Goal: Check status: Check status

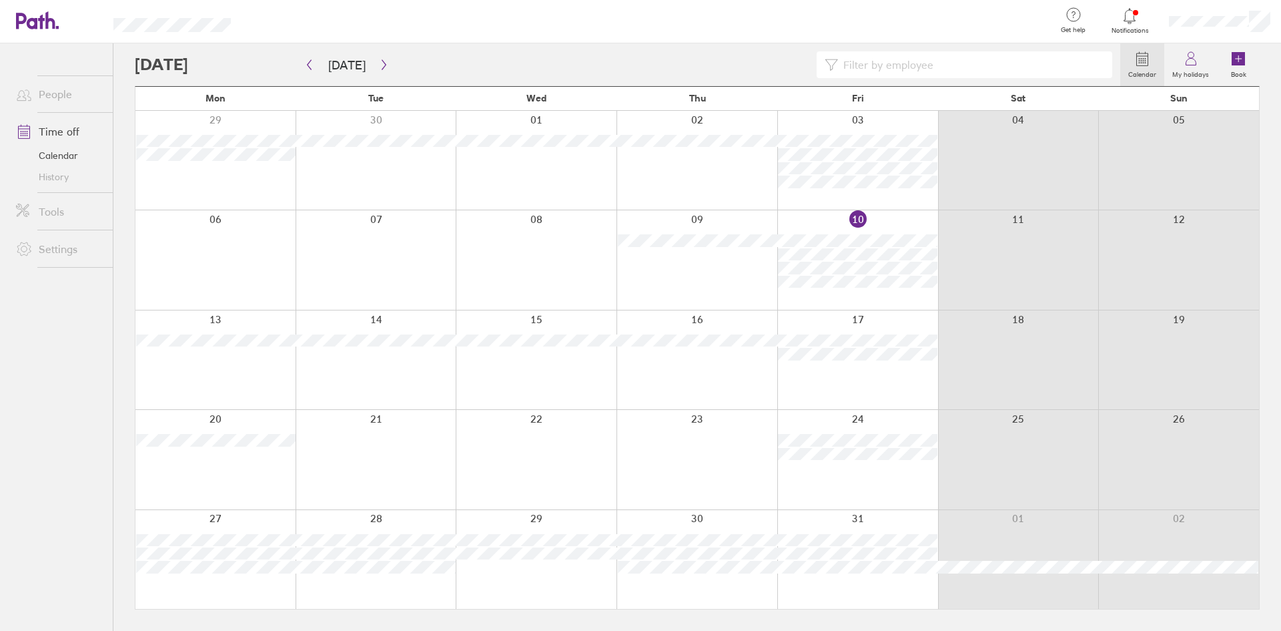
click at [1145, 67] on label "Calendar" at bounding box center [1142, 73] width 44 height 12
click at [1141, 57] on icon at bounding box center [1142, 59] width 16 height 16
click at [1147, 60] on icon at bounding box center [1142, 59] width 16 height 16
click at [308, 63] on icon "button" at bounding box center [309, 64] width 10 height 11
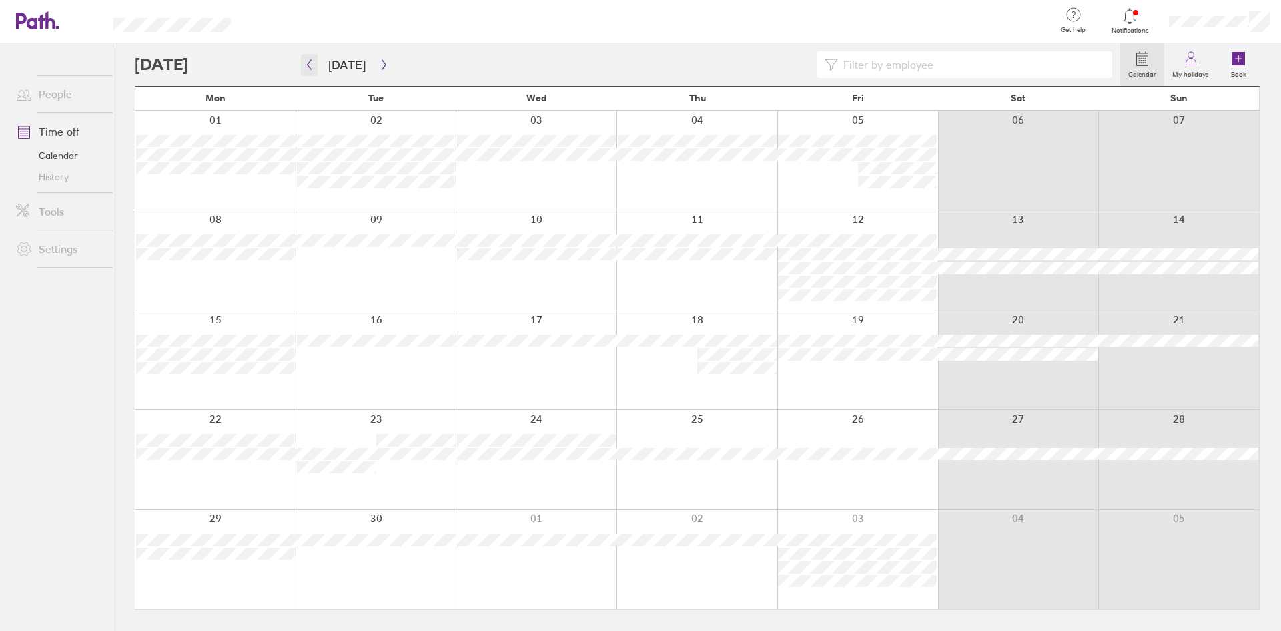
click at [308, 63] on icon "button" at bounding box center [309, 64] width 10 height 11
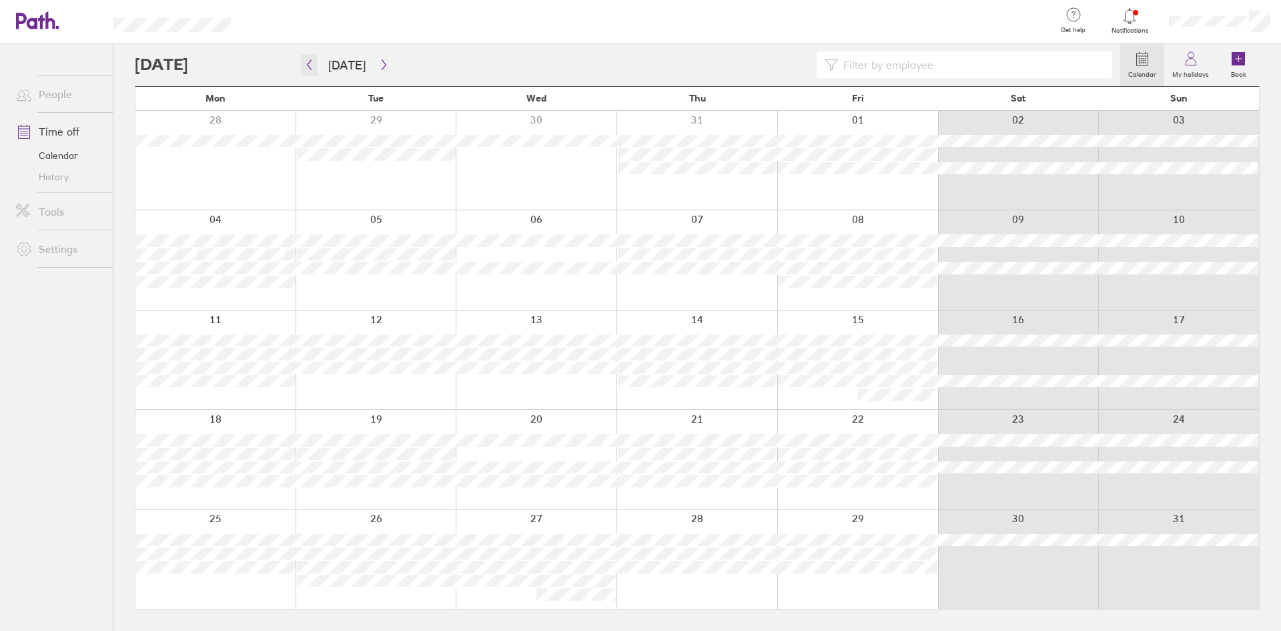
click at [308, 63] on icon "button" at bounding box center [309, 64] width 10 height 11
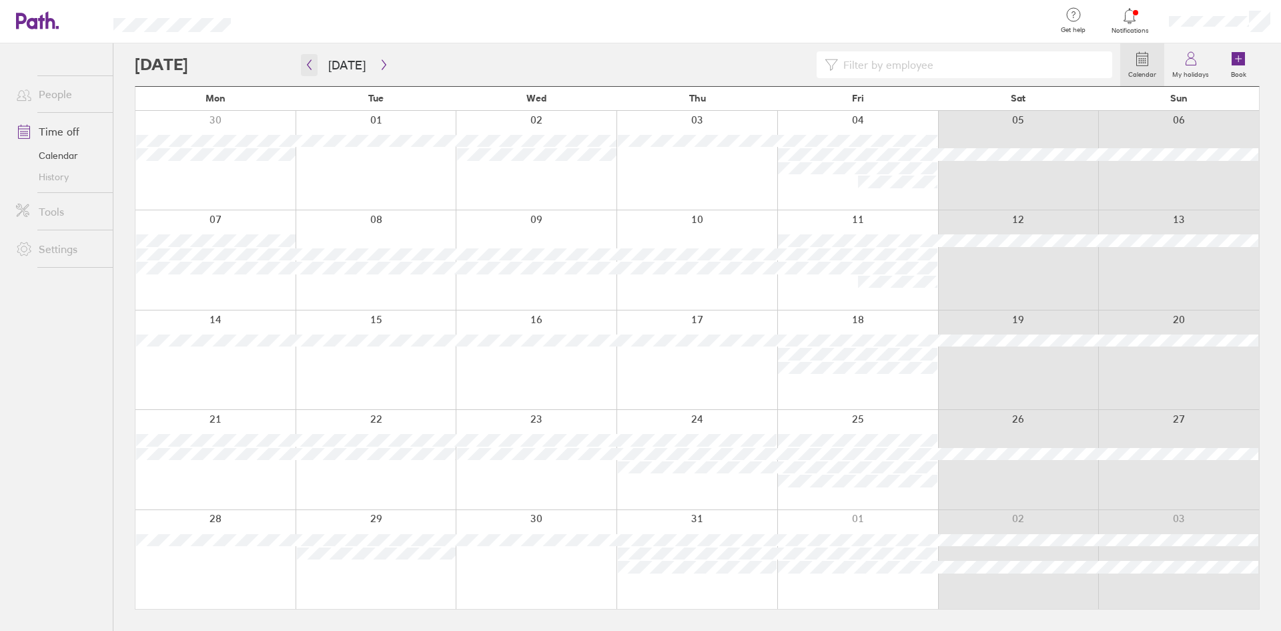
click at [308, 63] on icon "button" at bounding box center [309, 64] width 10 height 11
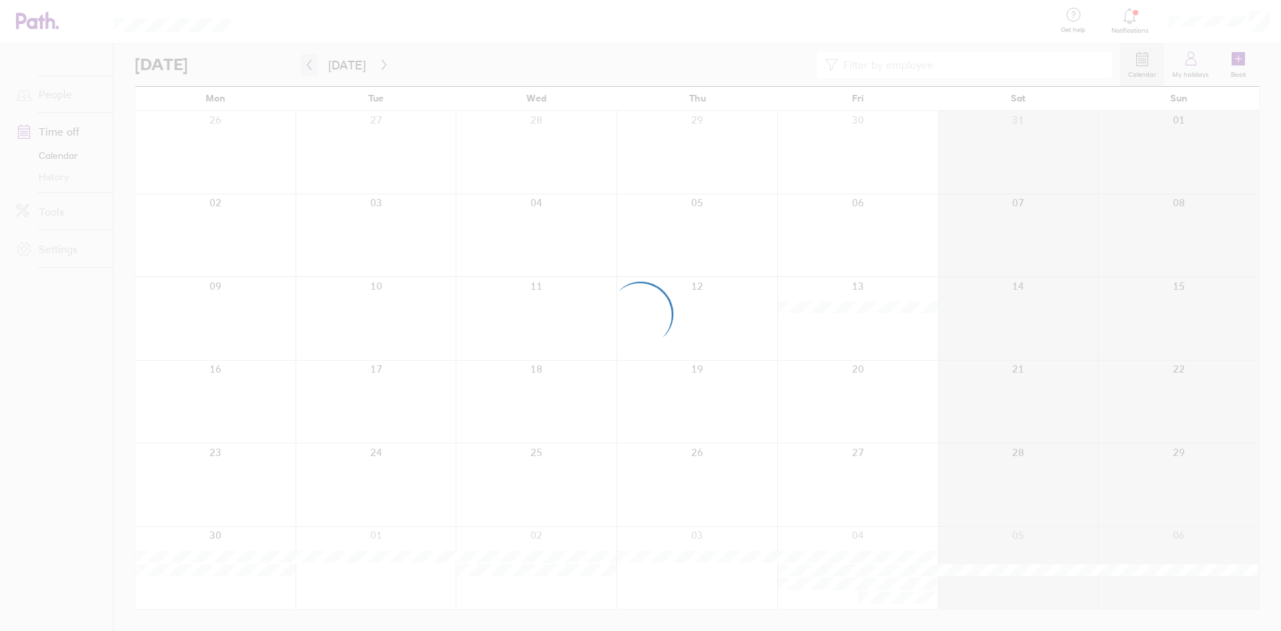
click at [308, 63] on div at bounding box center [640, 315] width 1281 height 631
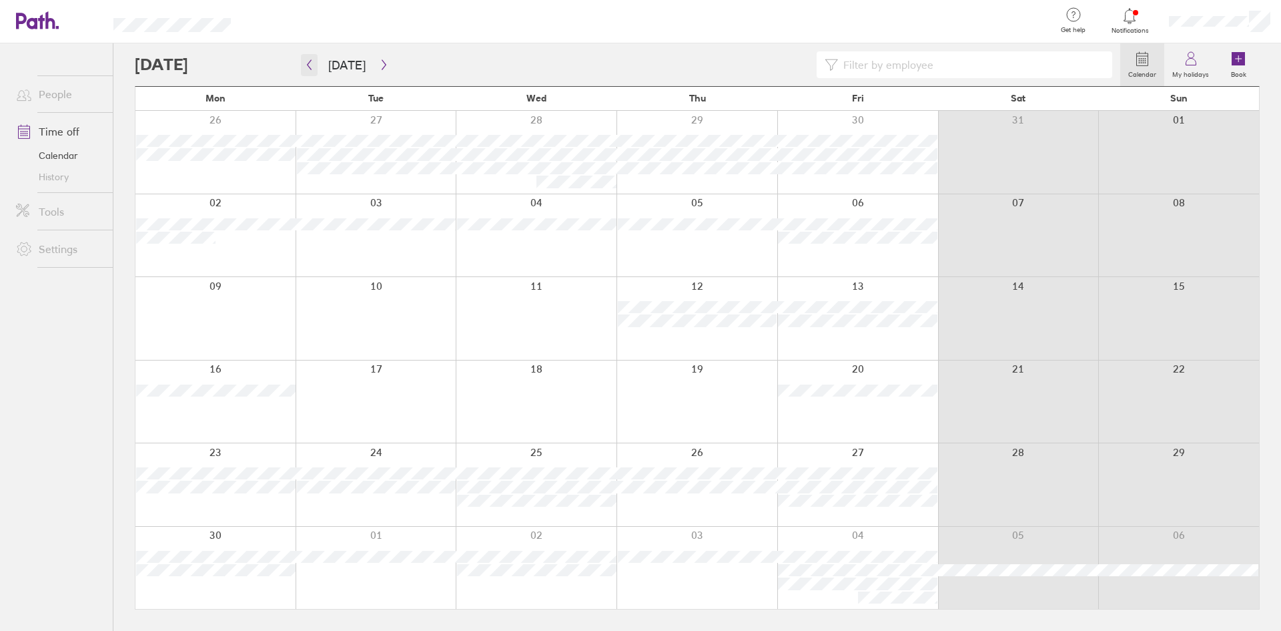
click at [308, 64] on icon "button" at bounding box center [310, 65] width 4 height 10
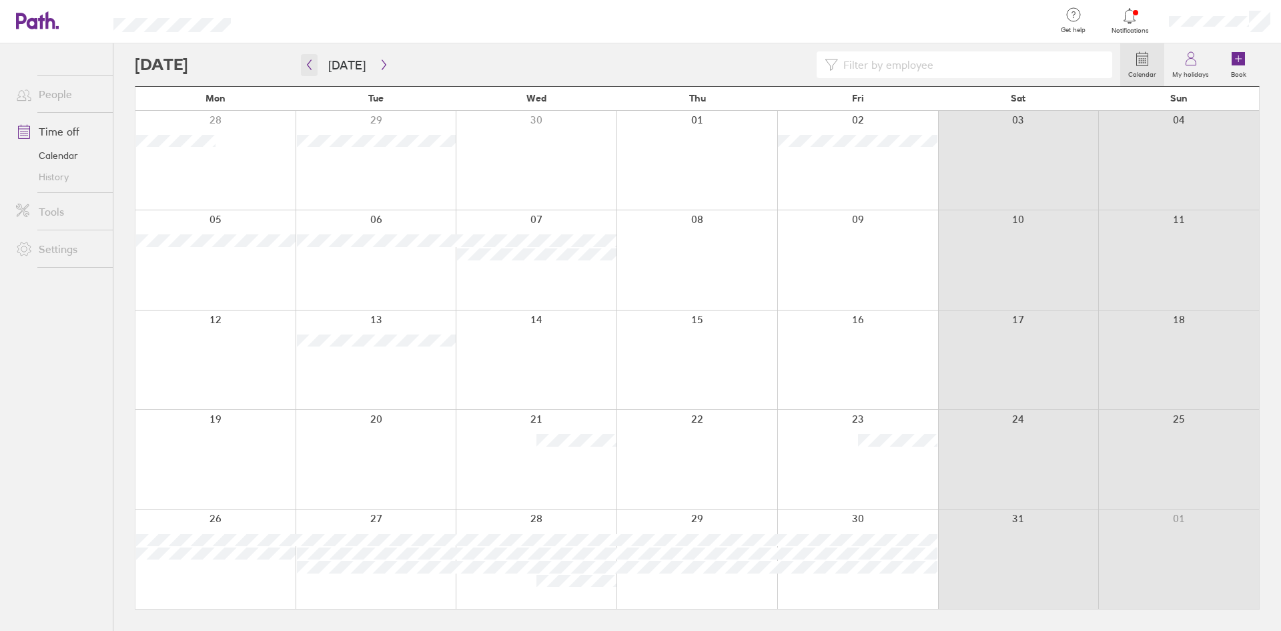
click at [309, 64] on icon "button" at bounding box center [309, 64] width 10 height 11
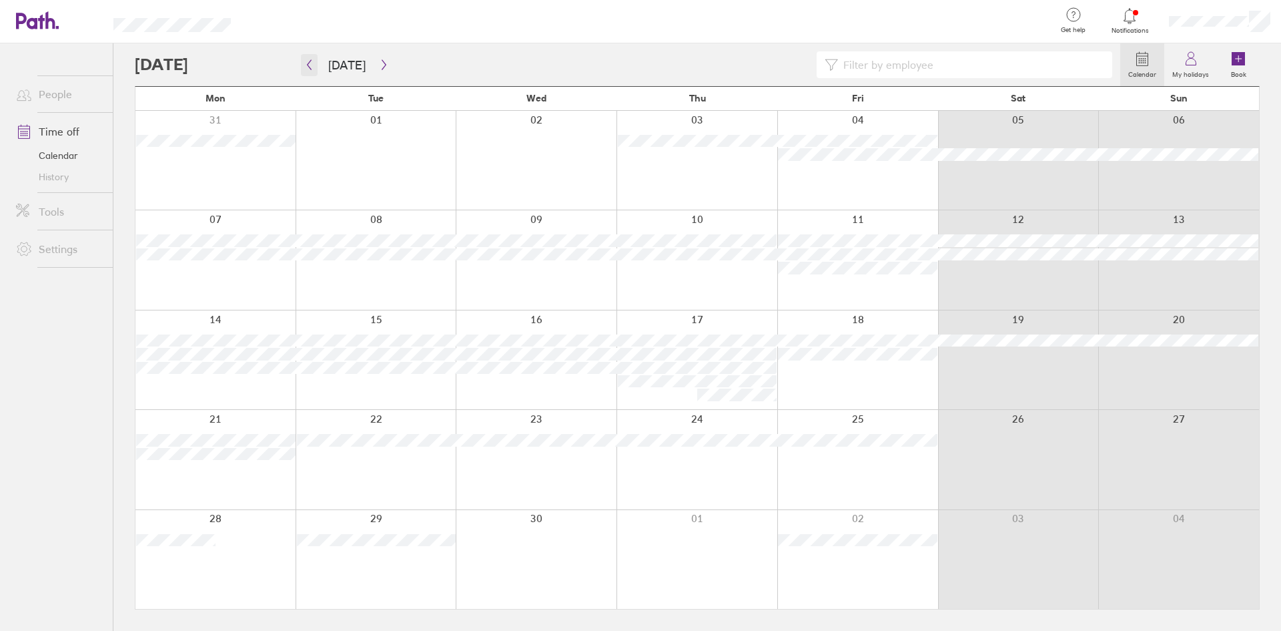
click at [309, 64] on icon "button" at bounding box center [309, 64] width 10 height 11
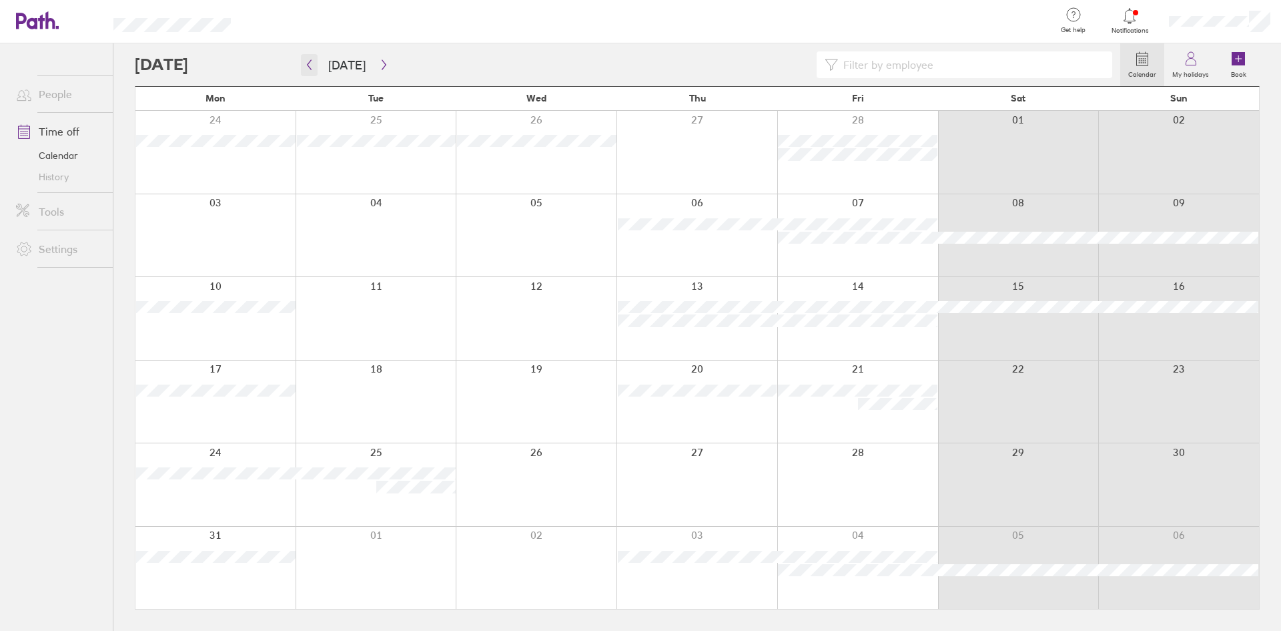
click at [309, 64] on icon "button" at bounding box center [309, 64] width 10 height 11
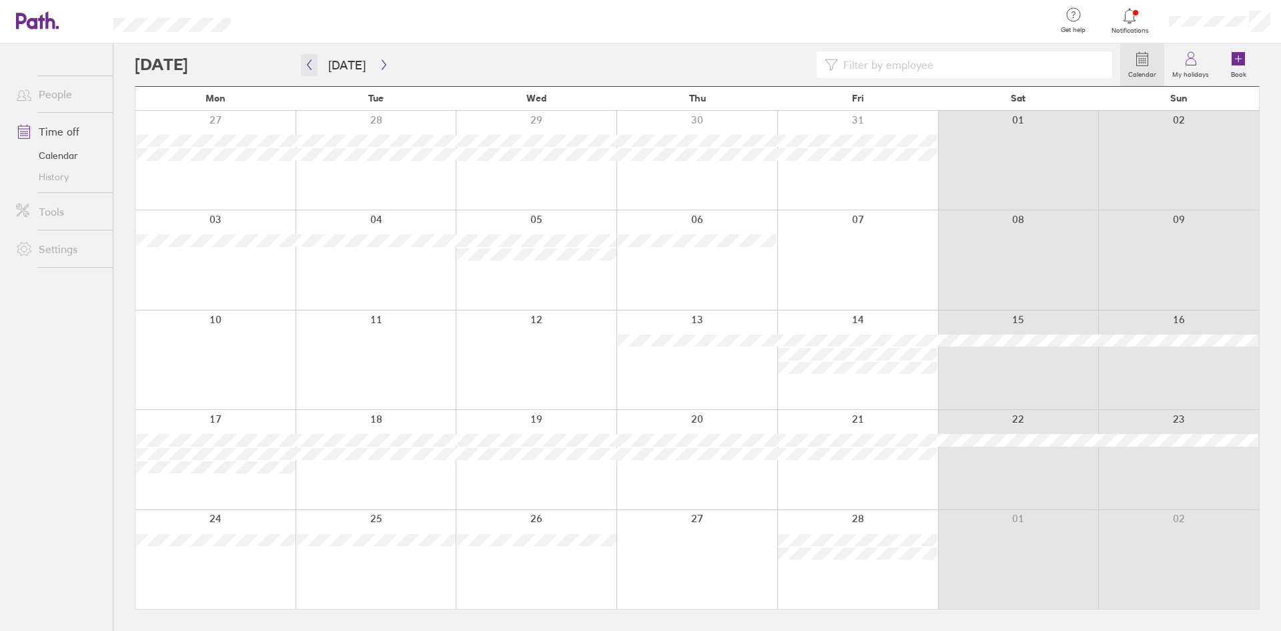
click at [308, 66] on icon "button" at bounding box center [310, 65] width 4 height 10
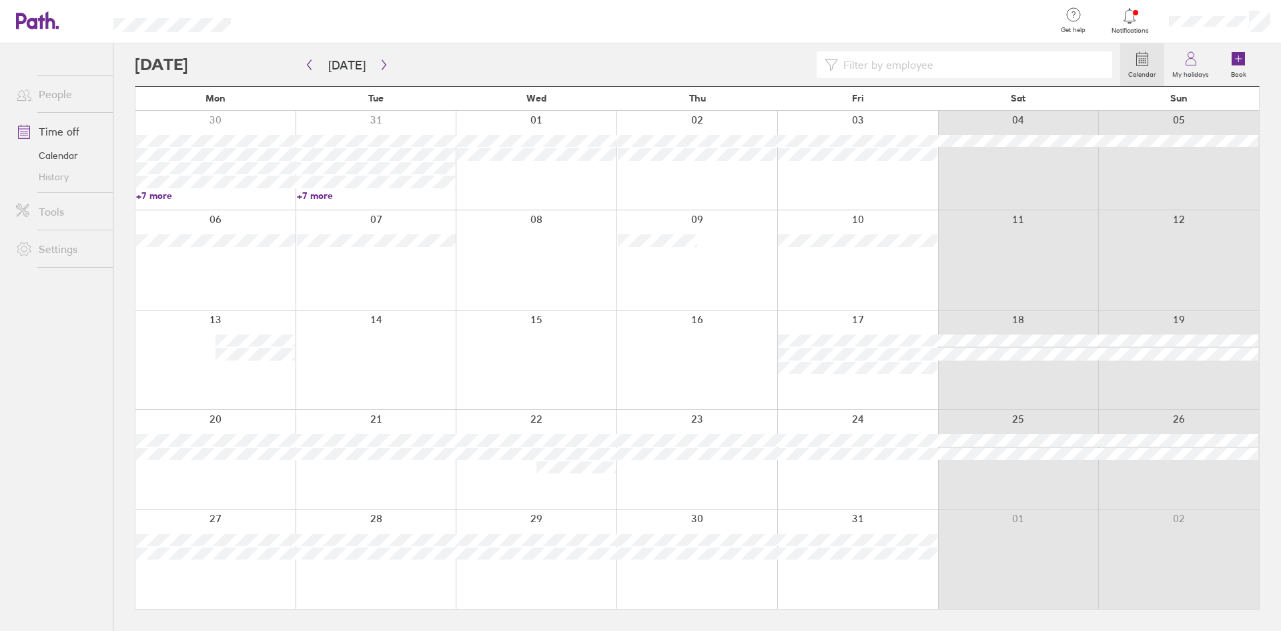
click at [160, 197] on link "+7 more" at bounding box center [215, 195] width 159 height 12
click at [847, 186] on div at bounding box center [857, 160] width 161 height 99
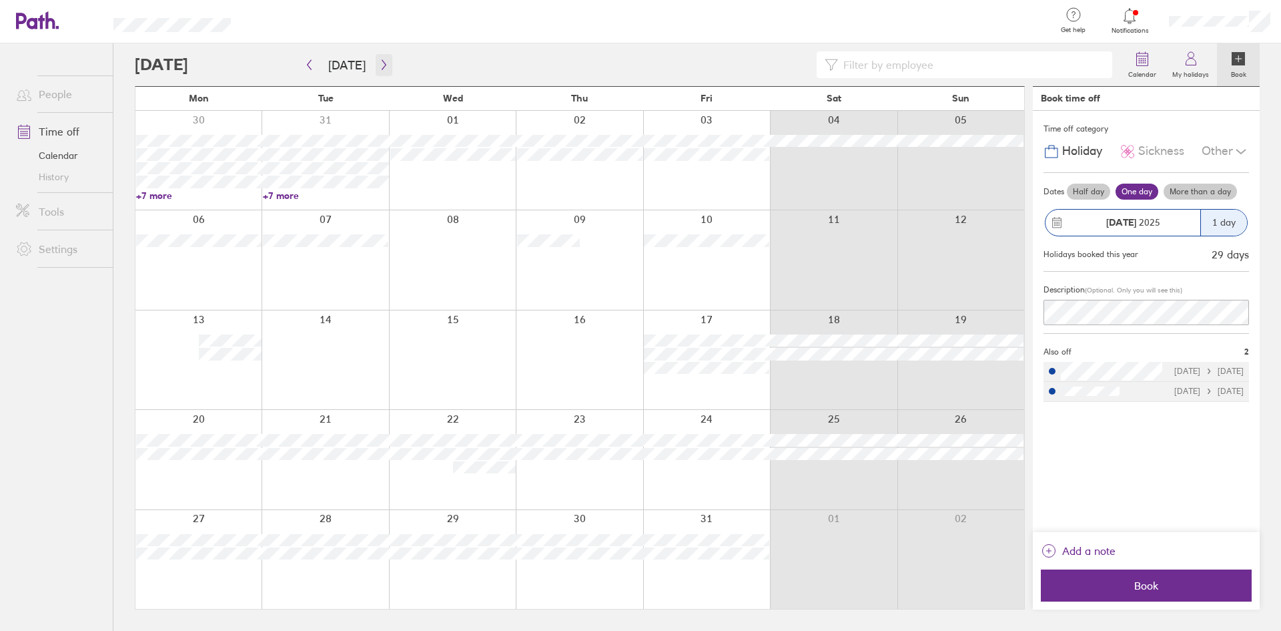
click at [382, 67] on icon "button" at bounding box center [384, 65] width 4 height 10
click at [379, 68] on icon "button" at bounding box center [384, 64] width 10 height 11
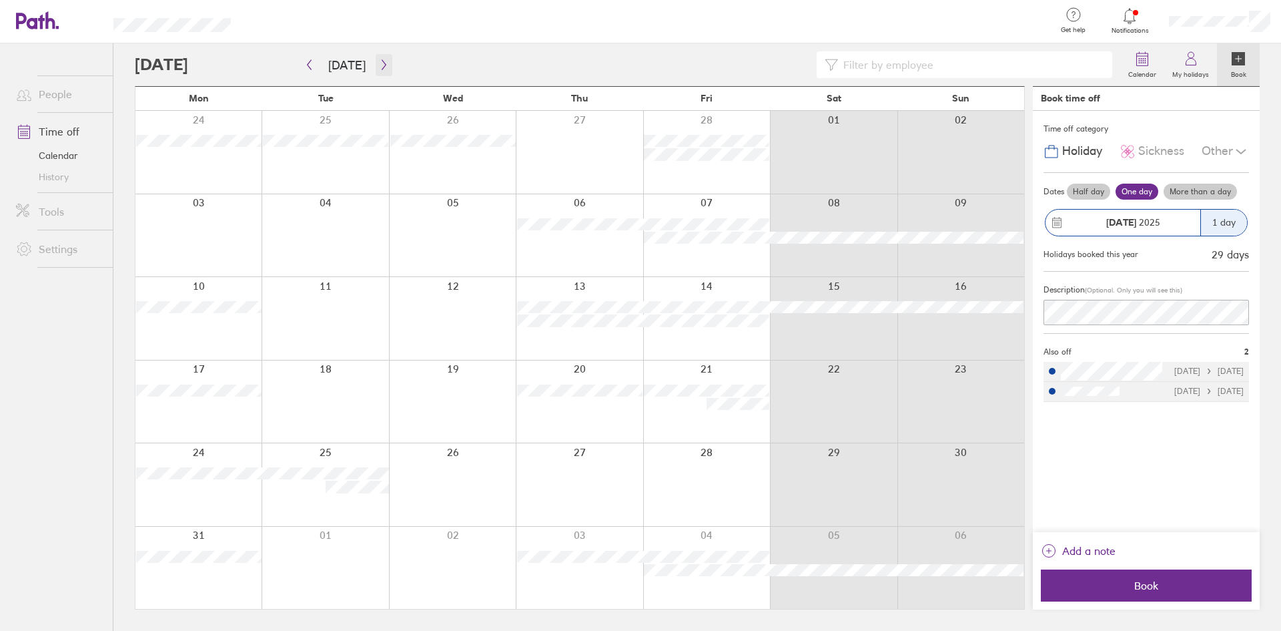
click at [379, 68] on icon "button" at bounding box center [384, 64] width 10 height 11
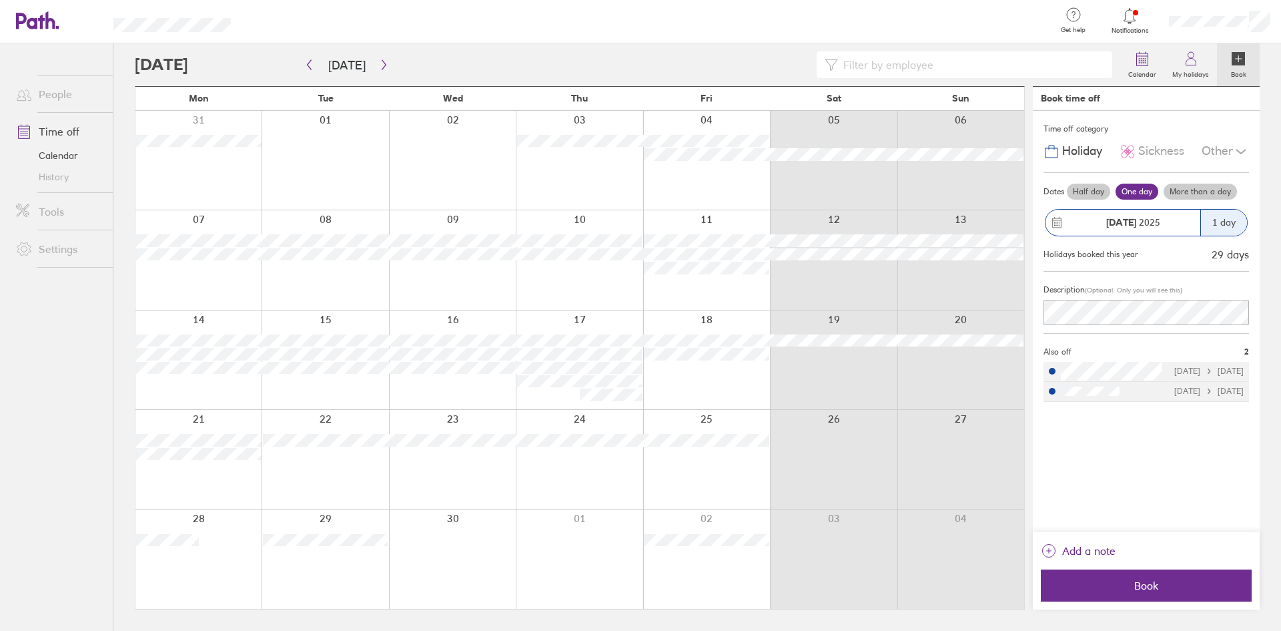
click at [387, 76] on div at bounding box center [628, 64] width 986 height 27
click at [382, 66] on icon "button" at bounding box center [384, 64] width 10 height 11
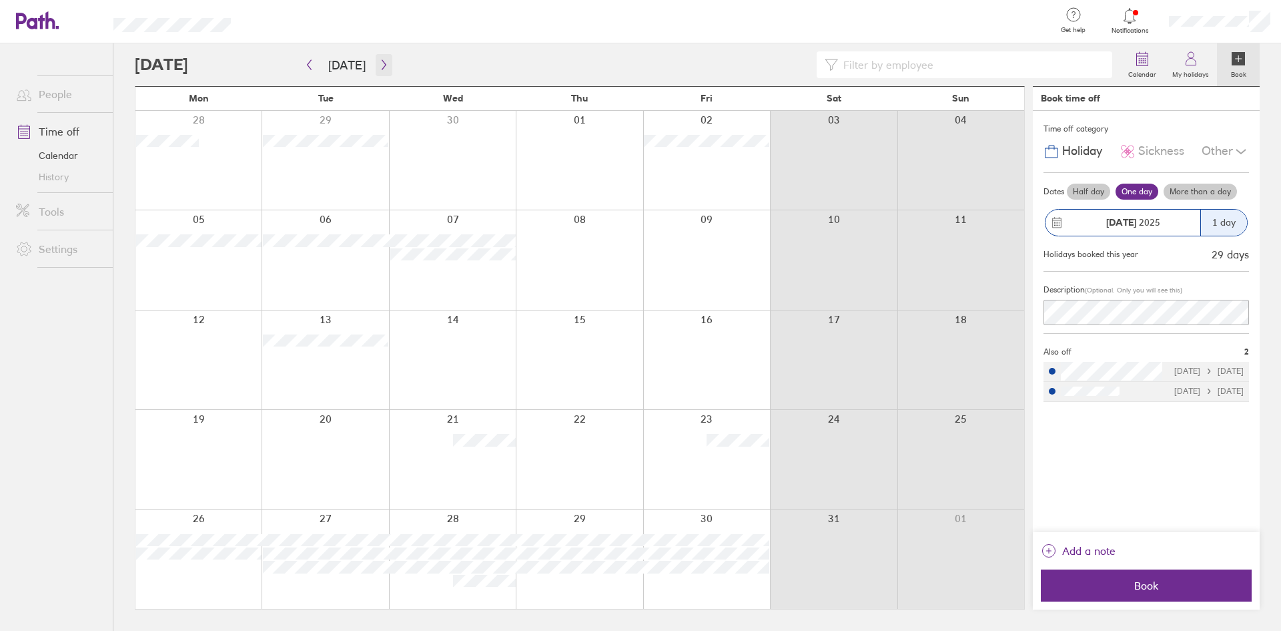
click at [382, 66] on icon "button" at bounding box center [384, 64] width 10 height 11
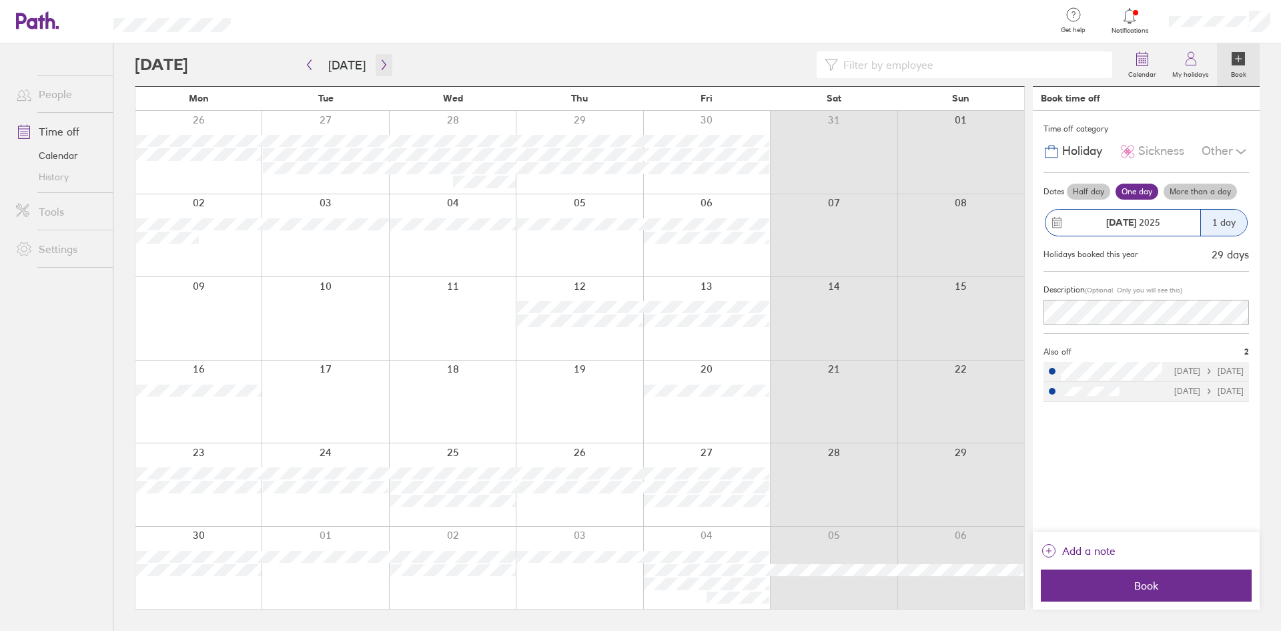
click at [382, 66] on icon "button" at bounding box center [384, 64] width 10 height 11
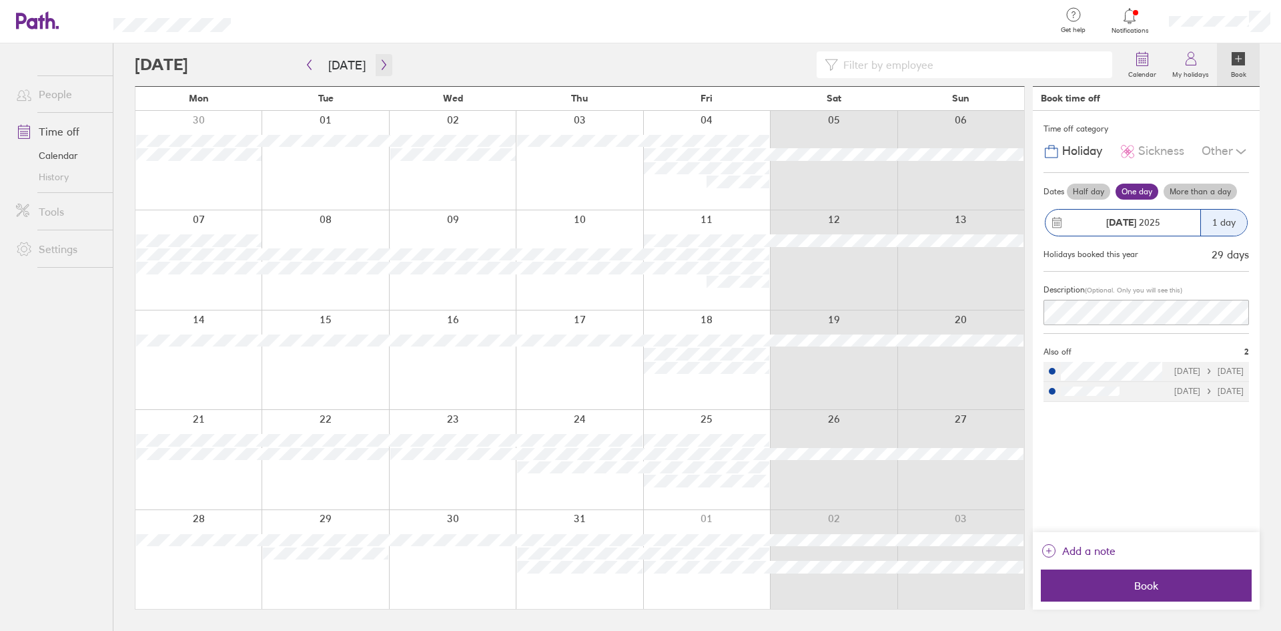
click at [382, 67] on icon "button" at bounding box center [384, 64] width 10 height 11
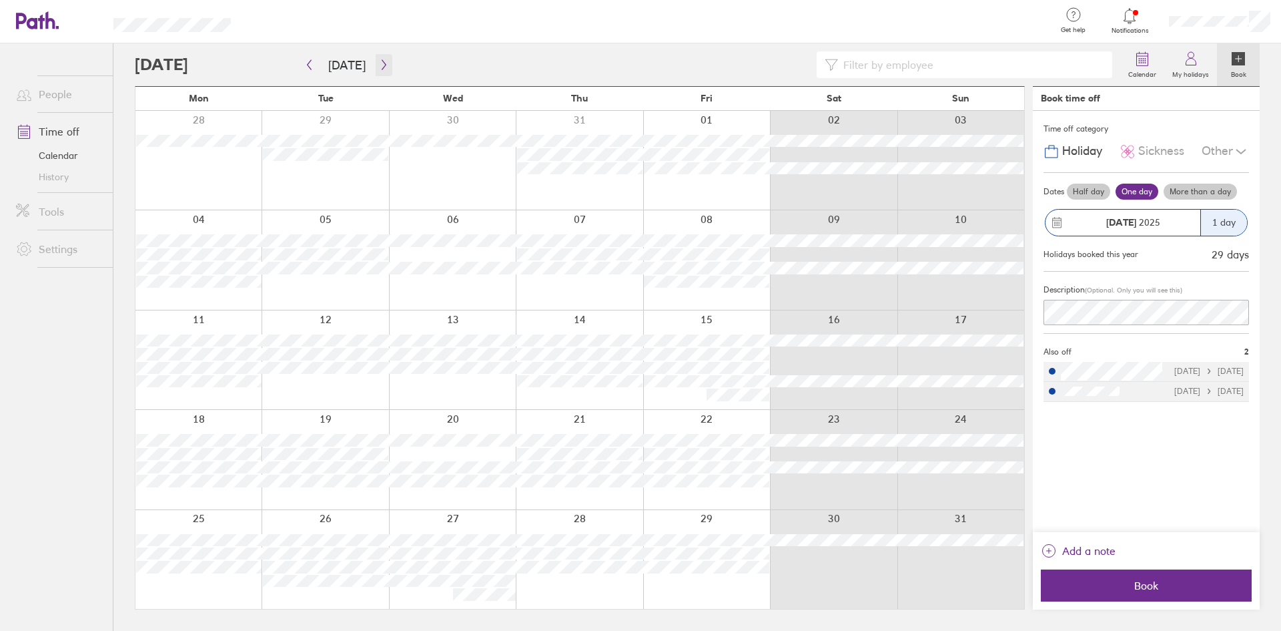
click at [382, 67] on icon "button" at bounding box center [384, 64] width 10 height 11
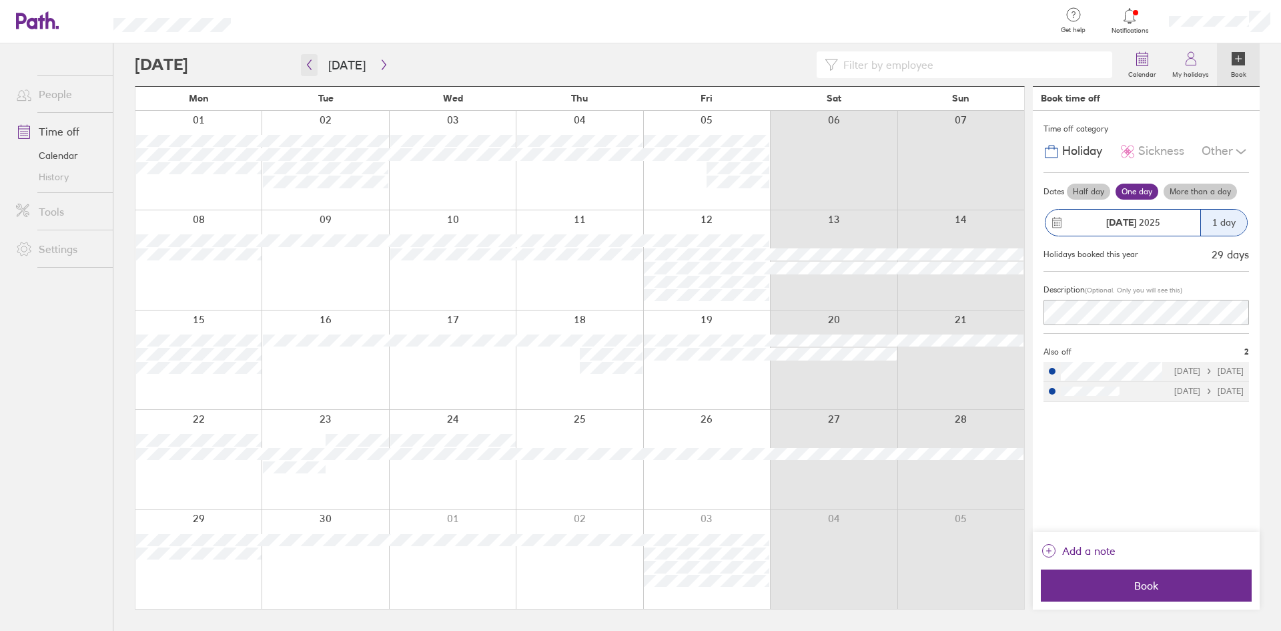
click at [309, 67] on icon "button" at bounding box center [310, 65] width 4 height 10
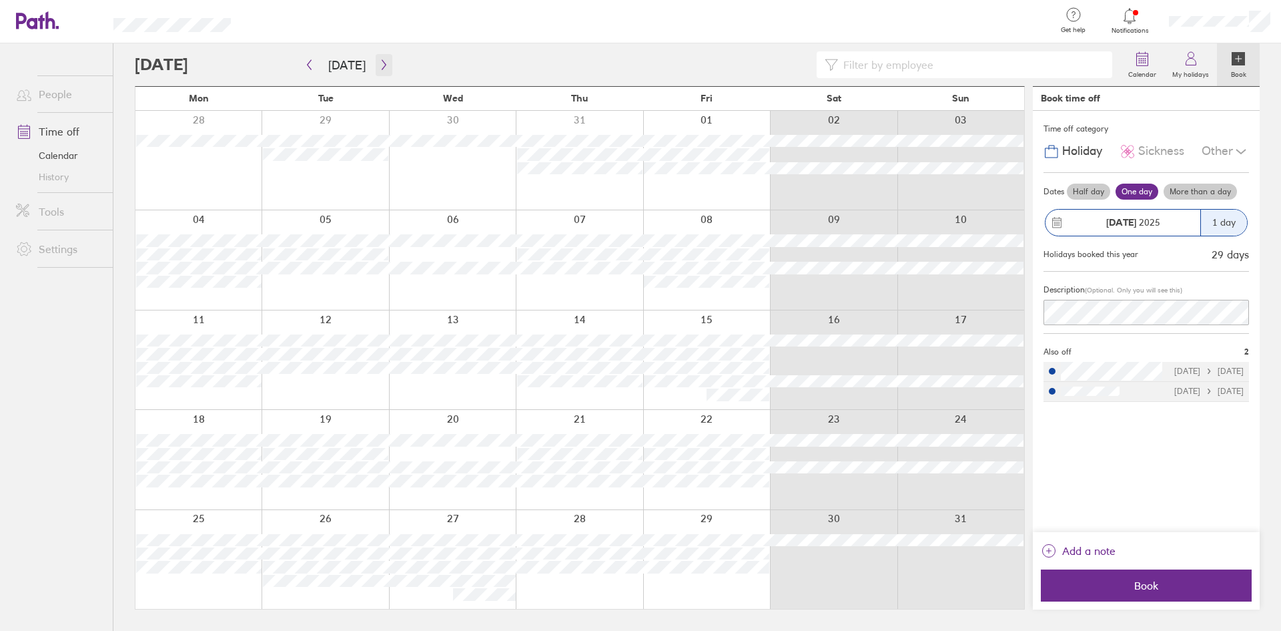
click at [379, 64] on icon "button" at bounding box center [384, 64] width 10 height 11
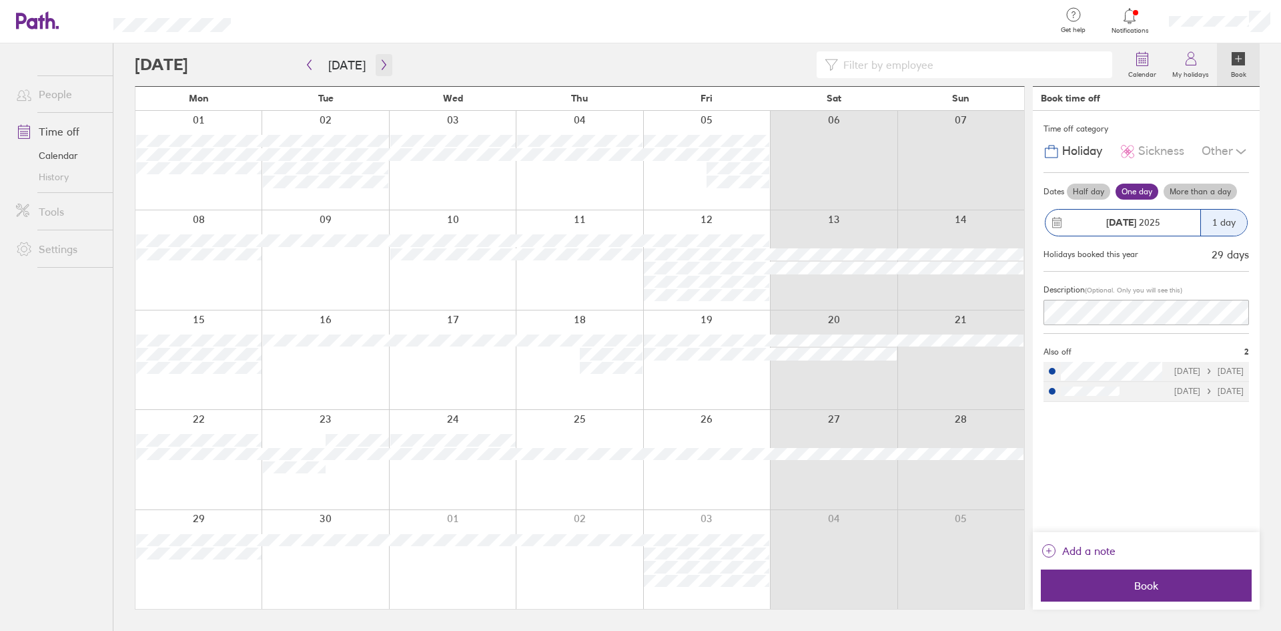
click at [381, 59] on icon "button" at bounding box center [384, 64] width 10 height 11
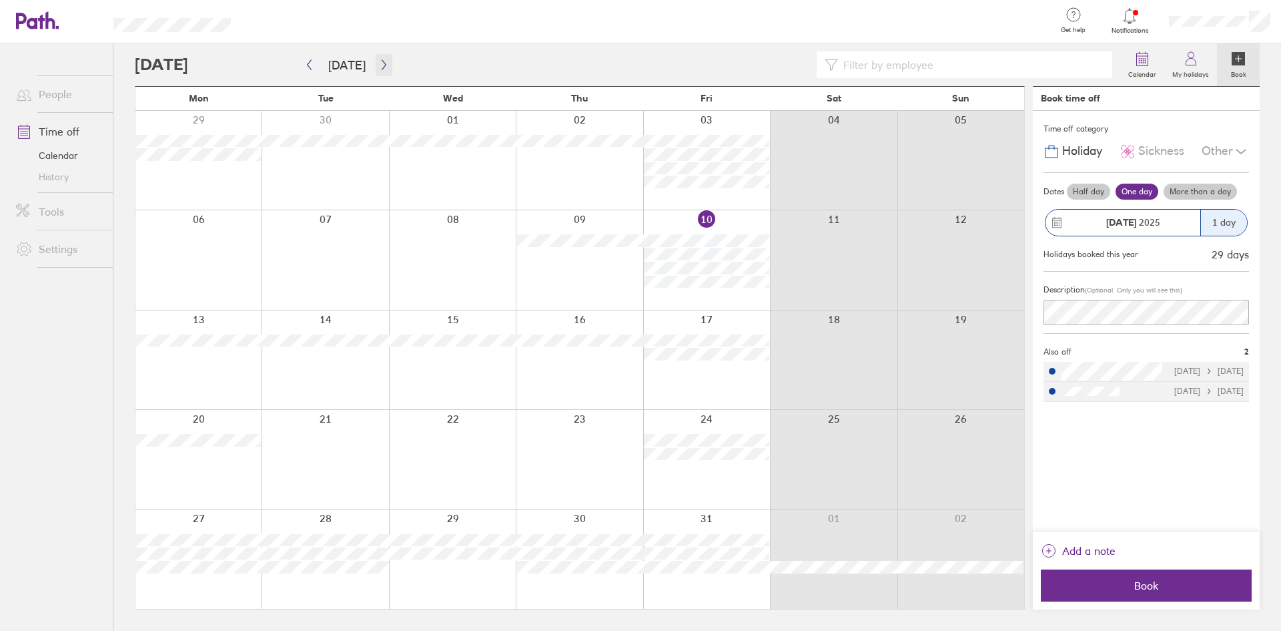
click at [379, 62] on icon "button" at bounding box center [384, 64] width 10 height 11
click at [382, 58] on button "button" at bounding box center [384, 65] width 17 height 22
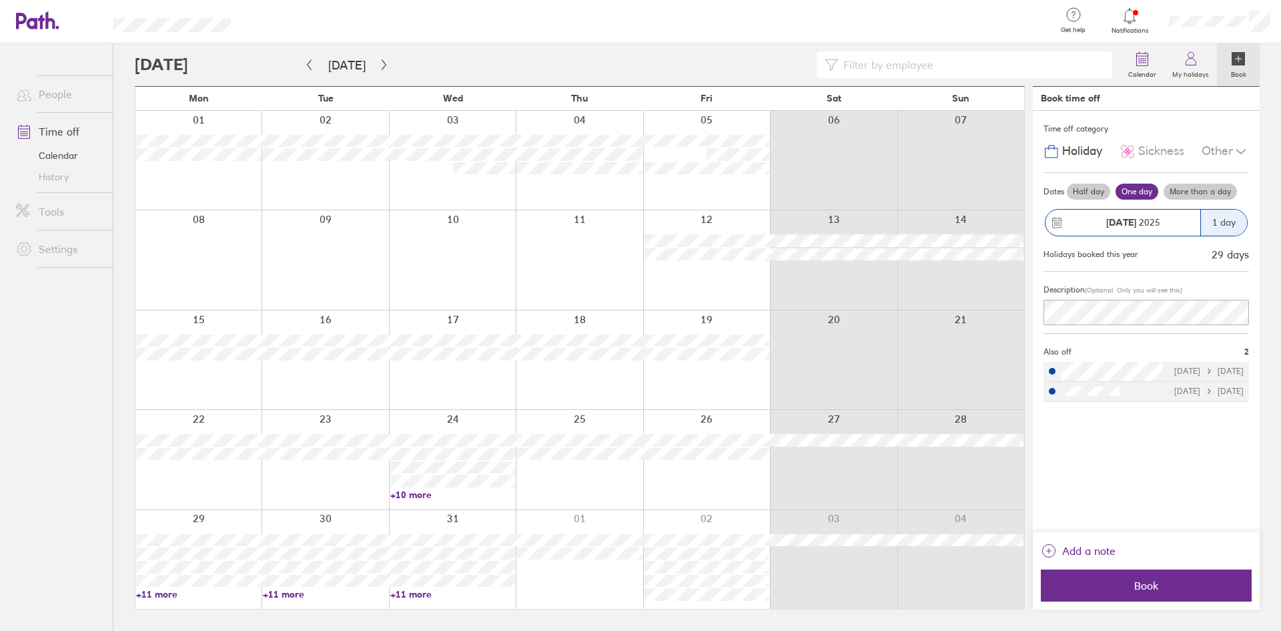
click at [410, 498] on link "+10 more" at bounding box center [452, 494] width 125 height 12
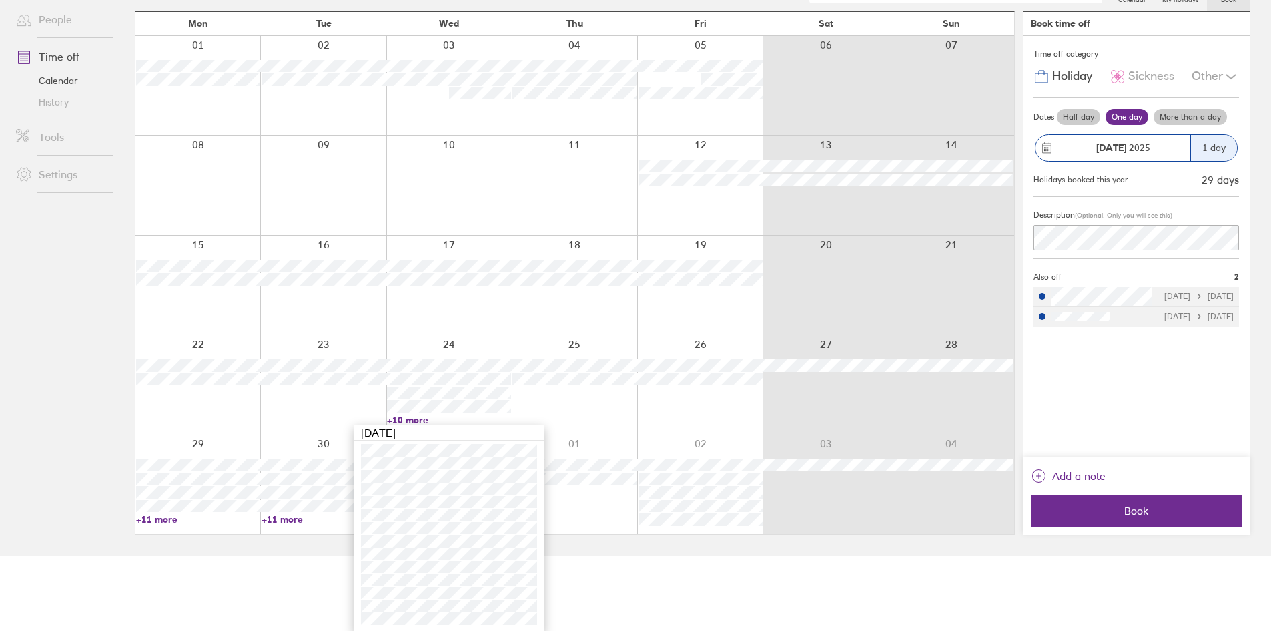
scroll to position [76, 0]
